Goal: Task Accomplishment & Management: Use online tool/utility

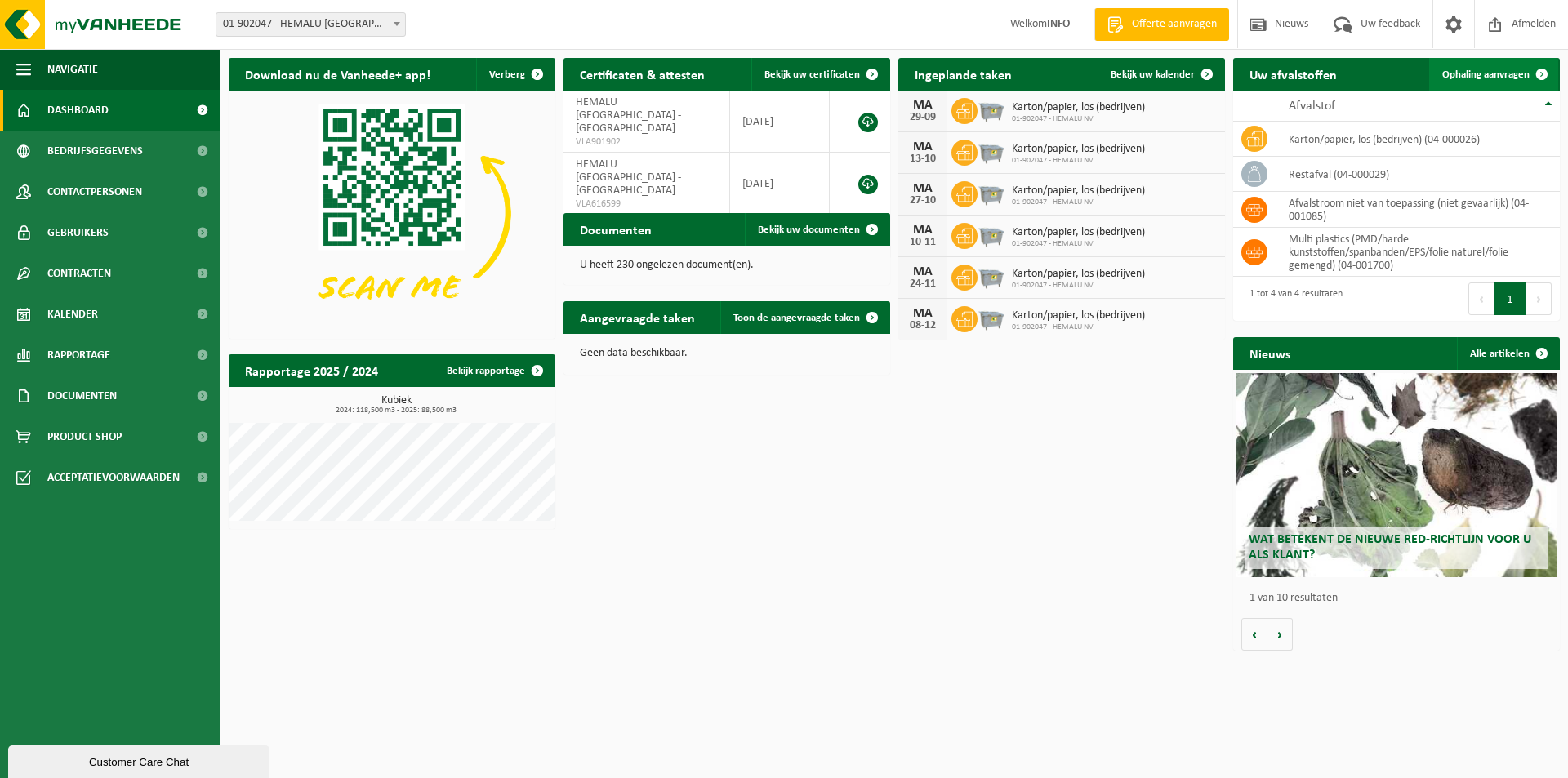
click at [1472, 73] on span "Ophaling aanvragen" at bounding box center [1486, 74] width 88 height 10
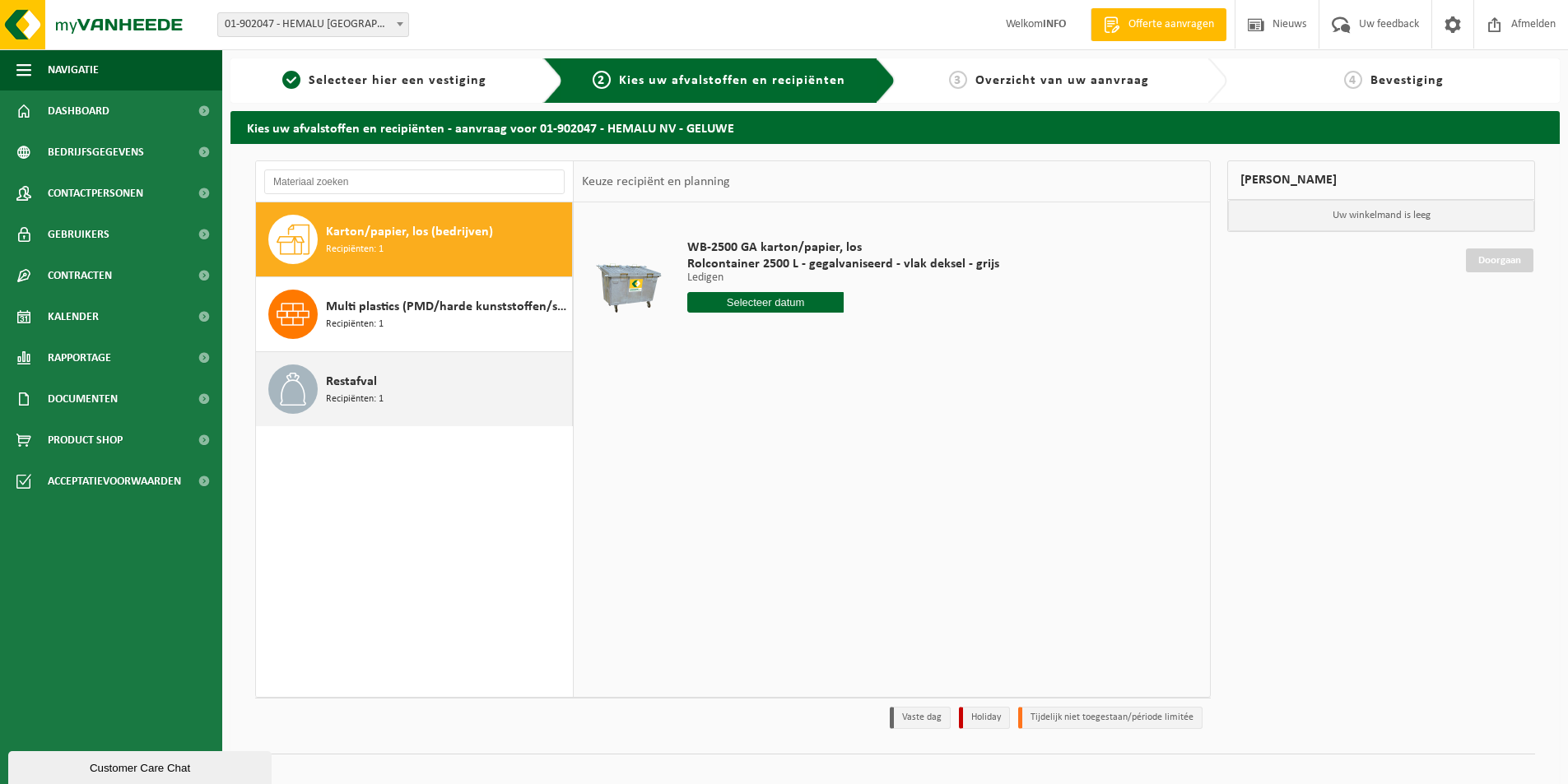
click at [372, 386] on span "Restafval" at bounding box center [351, 381] width 51 height 20
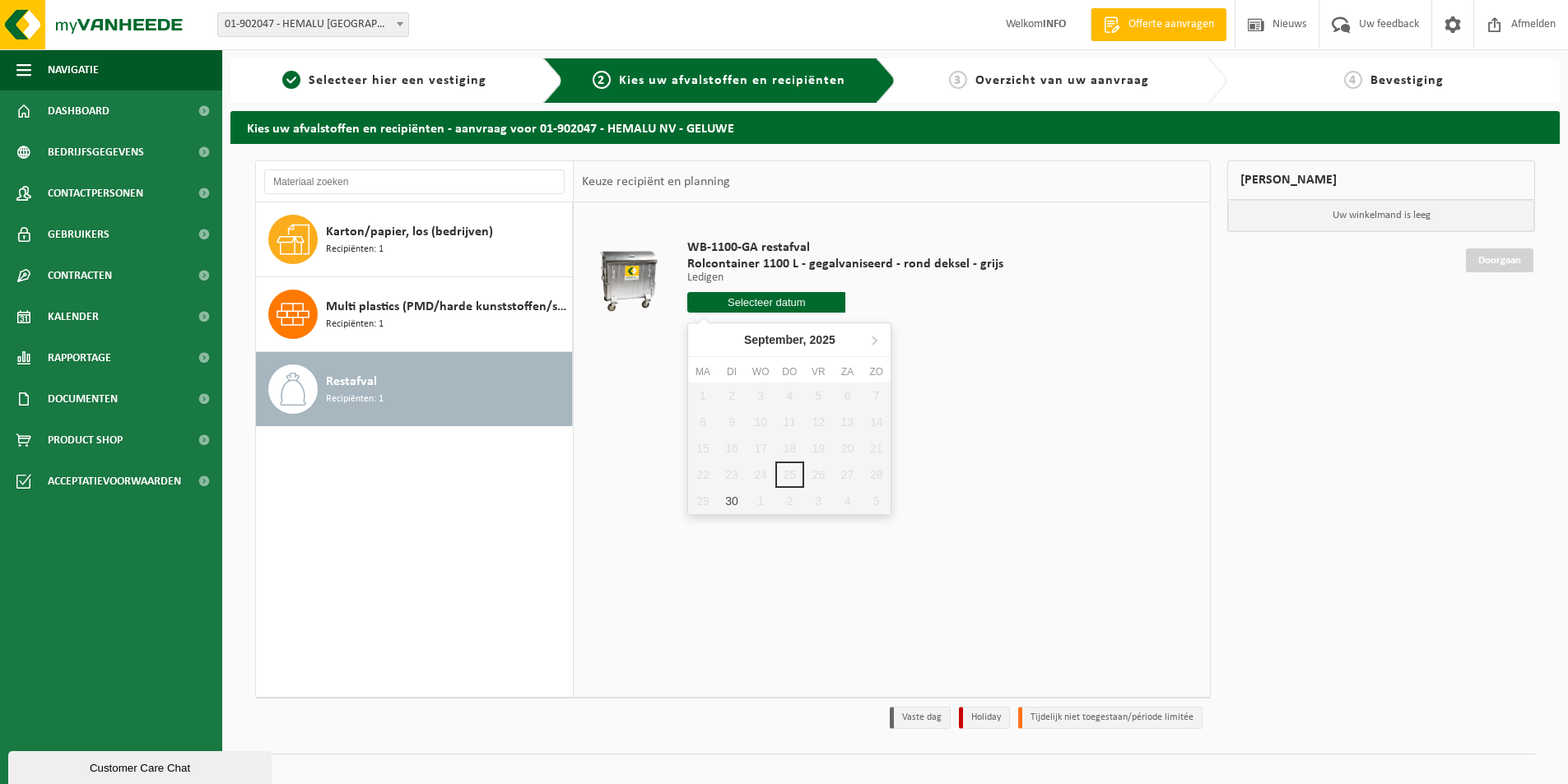
click at [778, 308] on input "text" at bounding box center [766, 303] width 158 height 20
click at [723, 507] on div "30" at bounding box center [731, 501] width 29 height 26
type input "Van 2025-09-30"
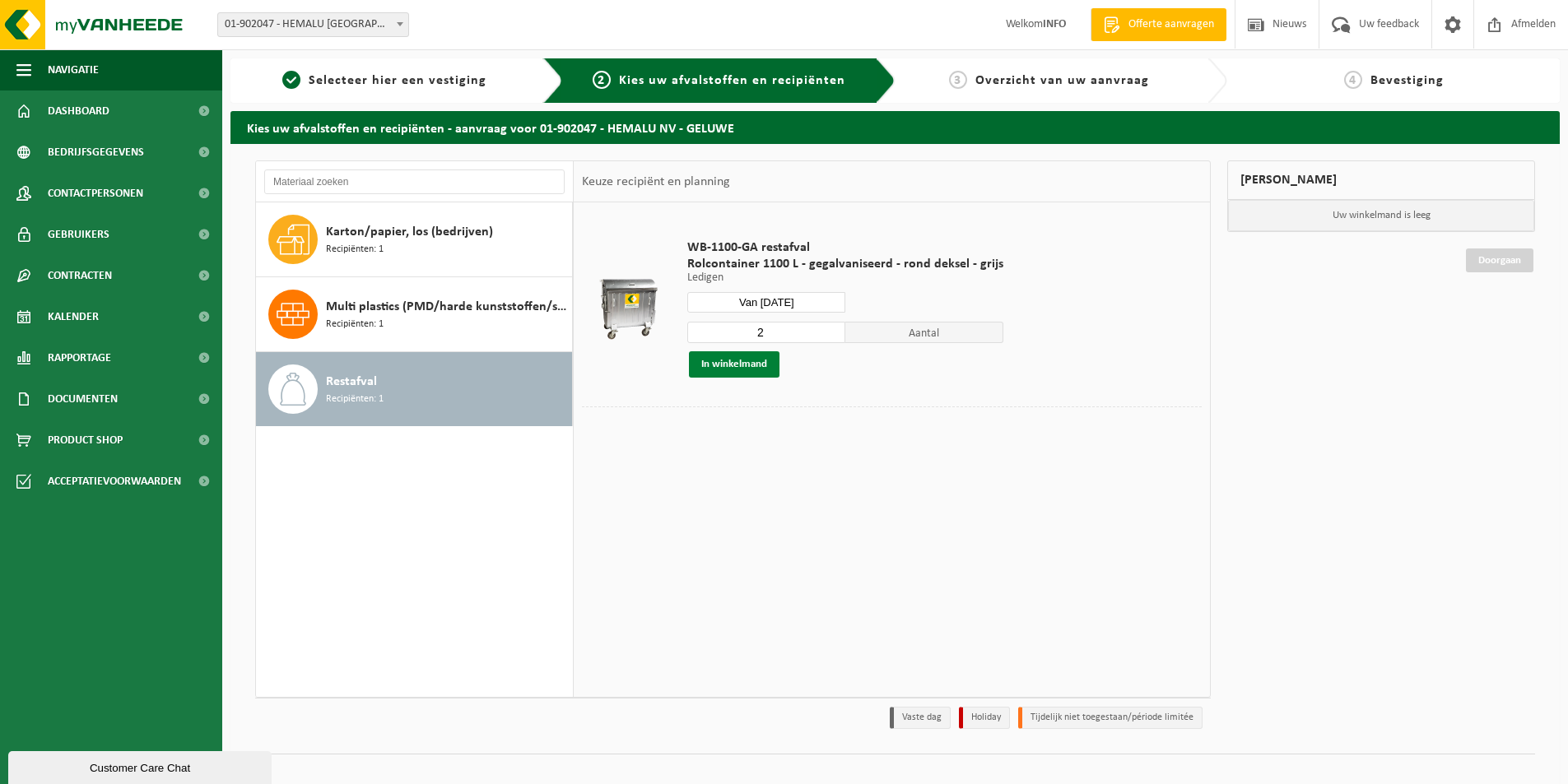
click at [735, 363] on button "In winkelmand" at bounding box center [734, 364] width 90 height 26
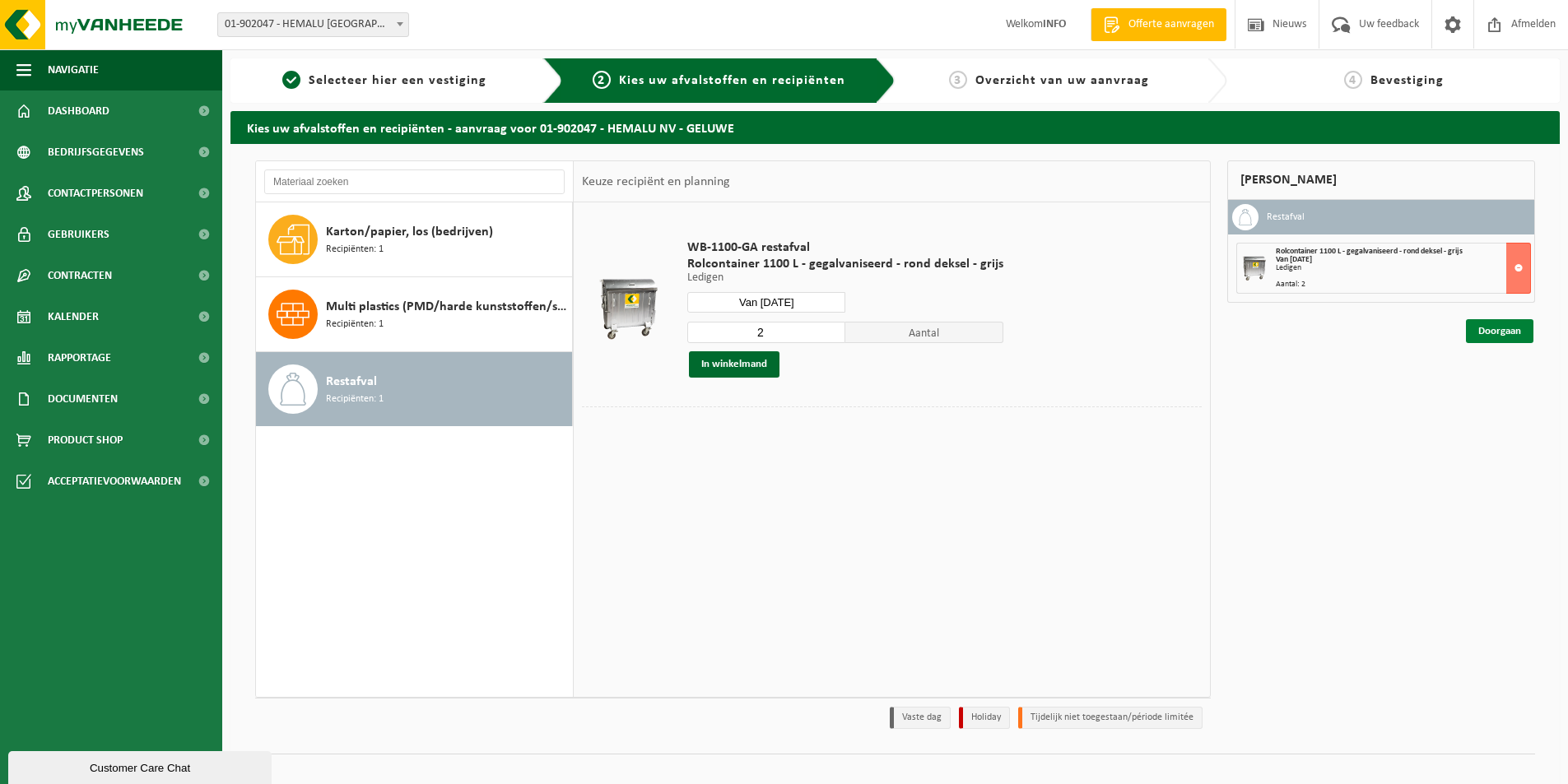
click at [1485, 324] on link "Doorgaan" at bounding box center [1499, 331] width 67 height 24
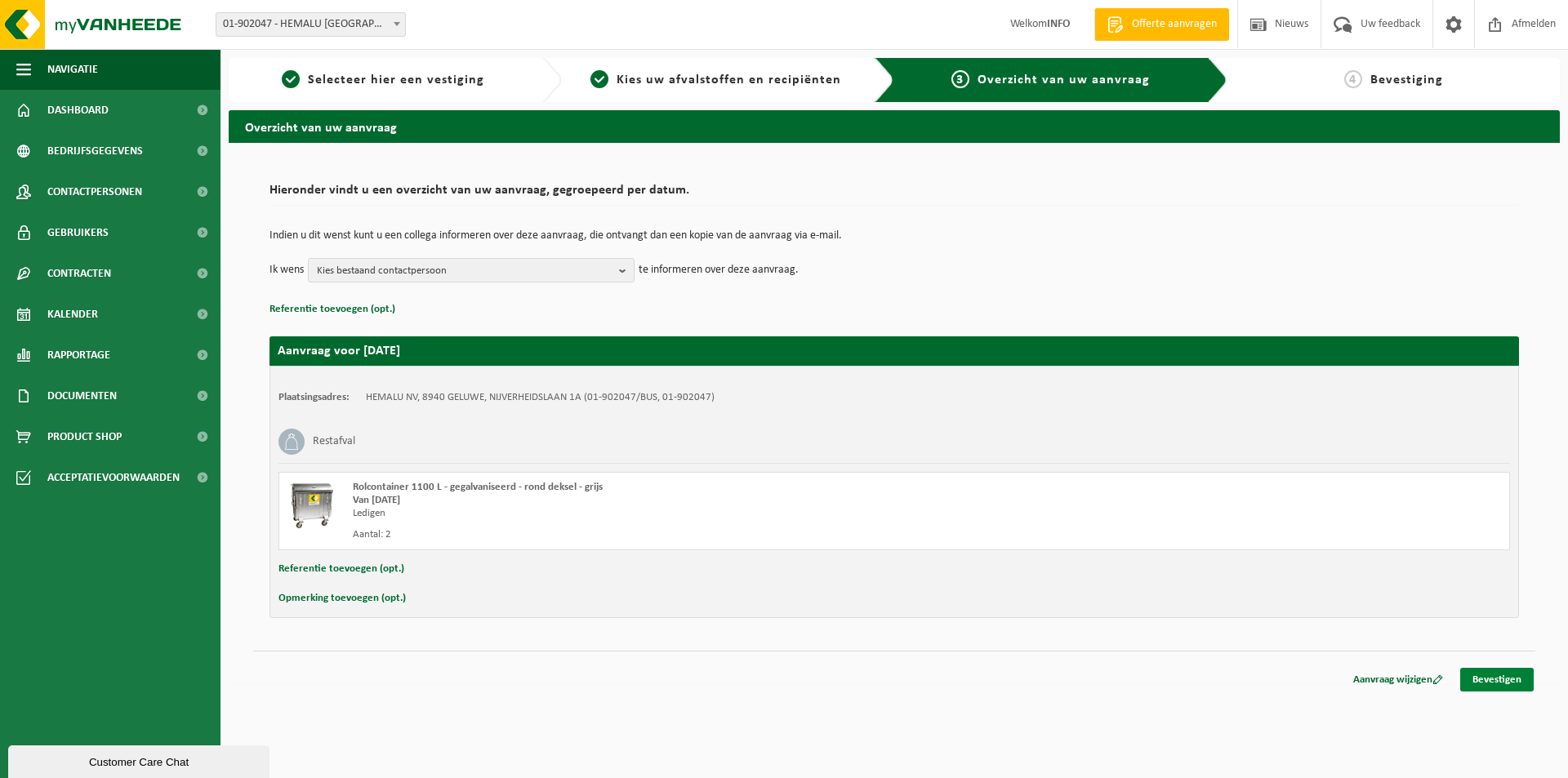
click at [1488, 680] on link "Bevestigen" at bounding box center [1497, 680] width 74 height 24
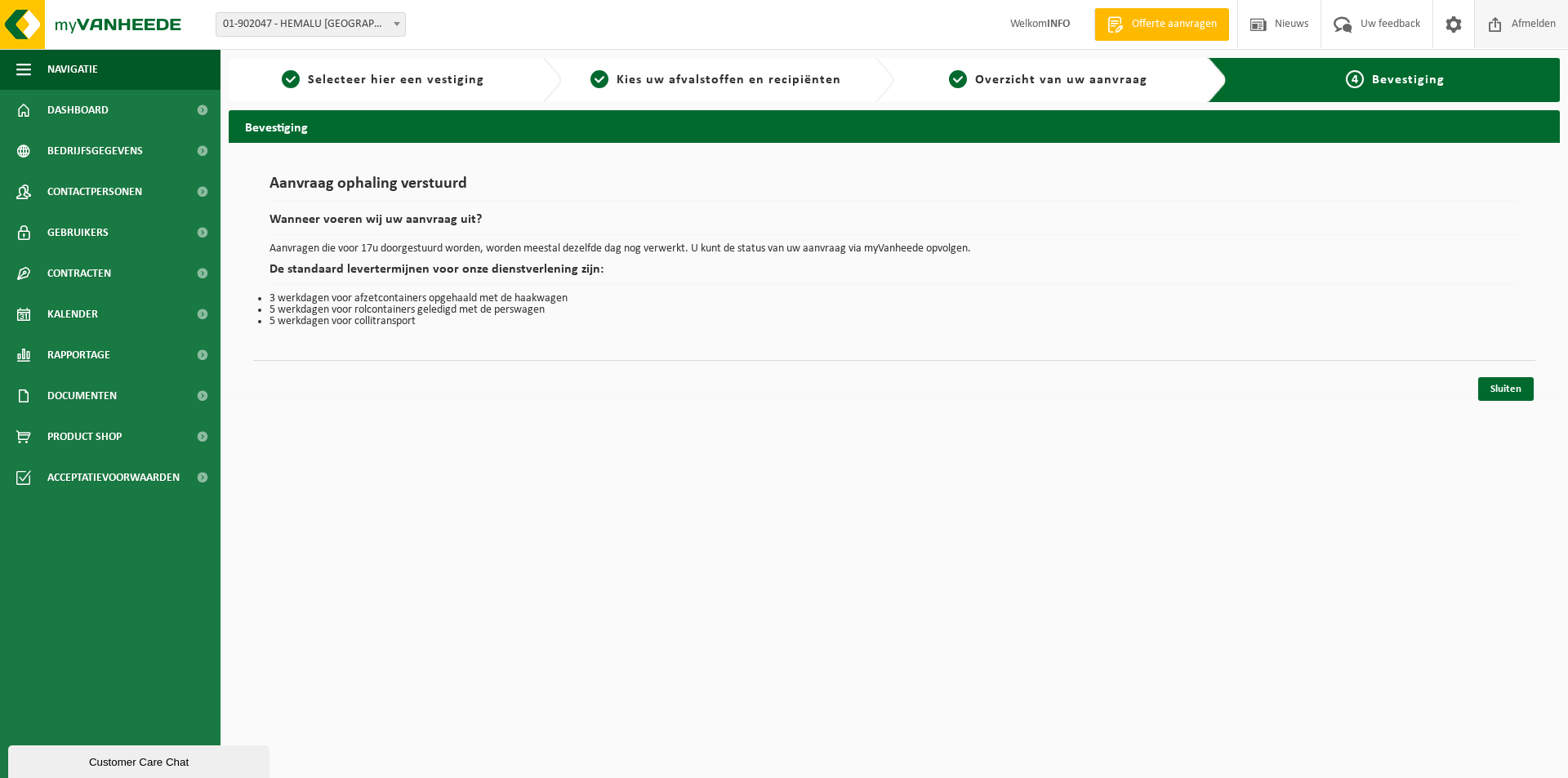
click at [1542, 29] on span "Afmelden" at bounding box center [1533, 24] width 53 height 48
